Goal: Information Seeking & Learning: Learn about a topic

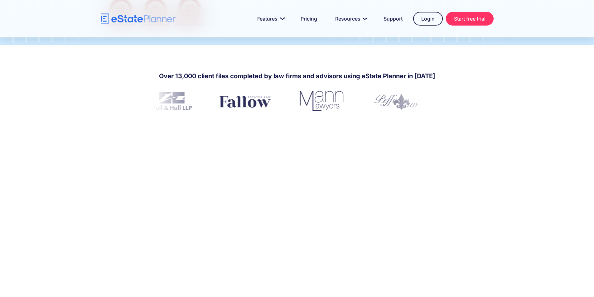
scroll to position [94, 0]
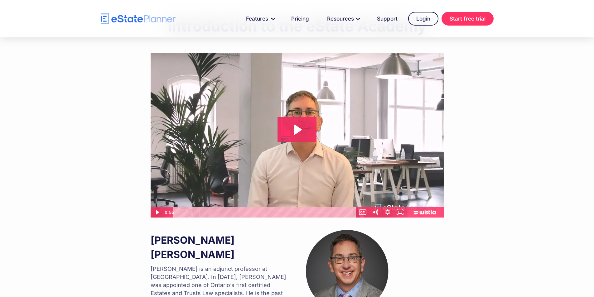
scroll to position [94, 0]
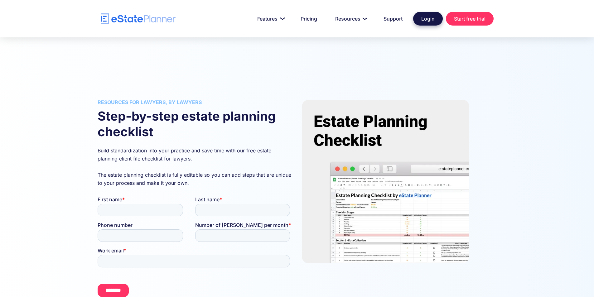
click at [434, 23] on link "Login" at bounding box center [428, 19] width 30 height 14
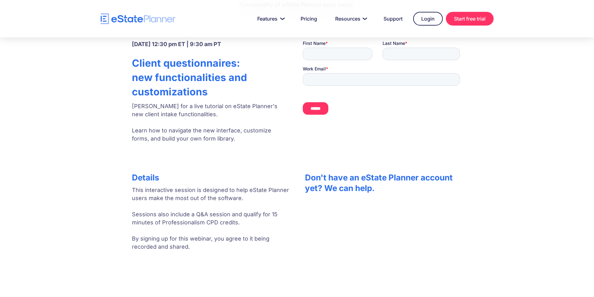
scroll to position [187, 0]
